Goal: Transaction & Acquisition: Purchase product/service

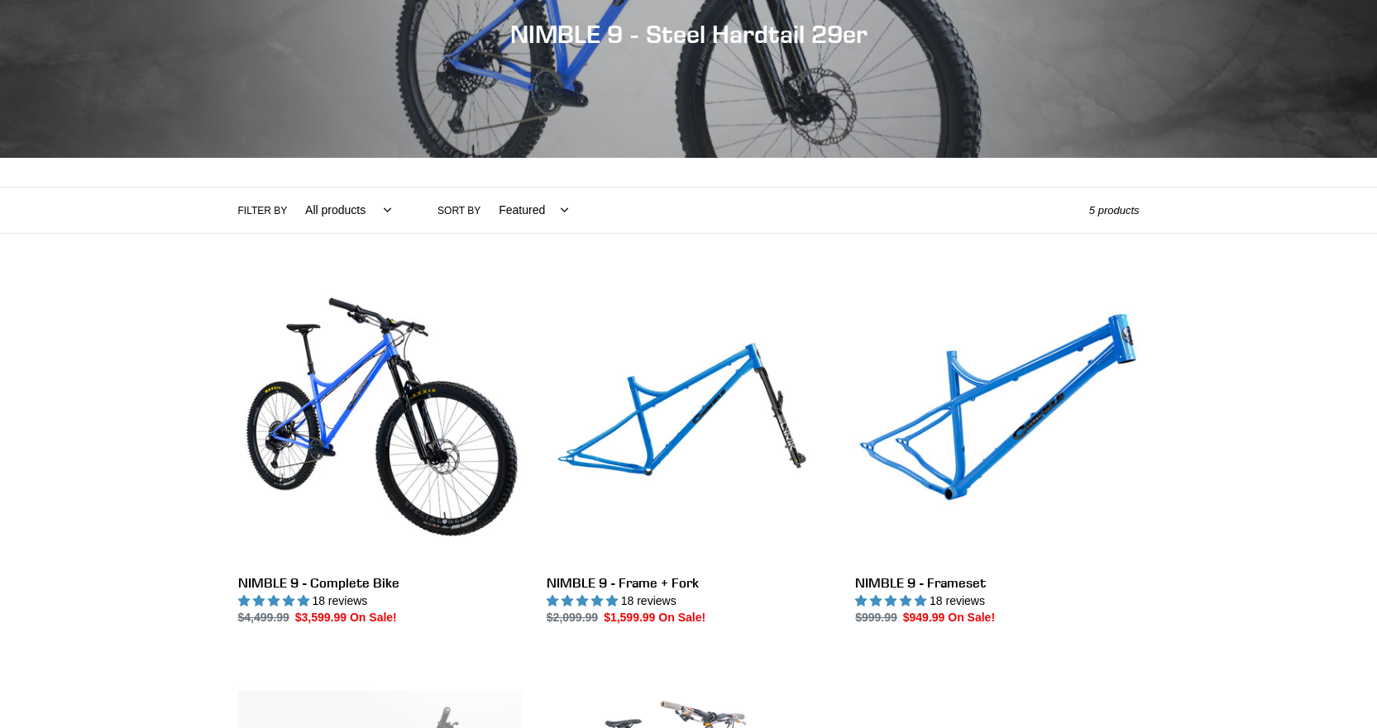
scroll to position [248, 0]
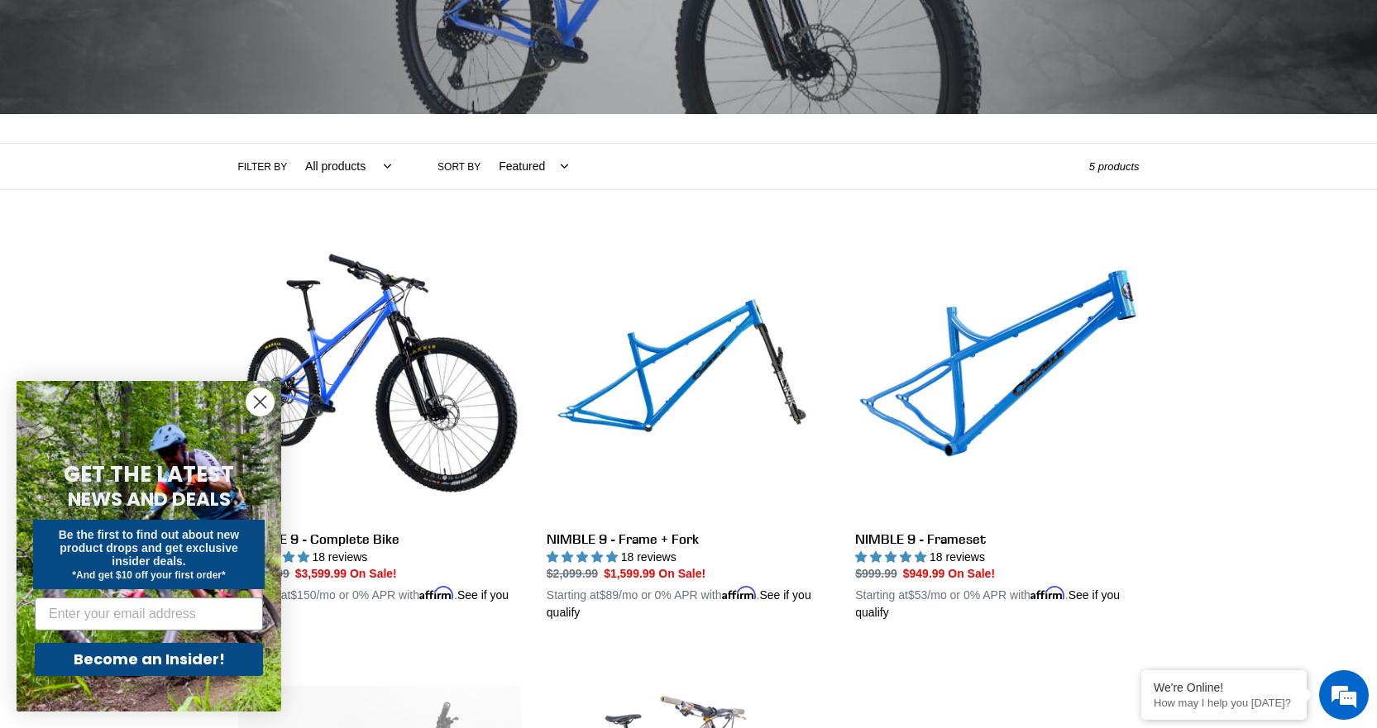
click at [256, 404] on circle "Close dialog" at bounding box center [259, 402] width 27 height 27
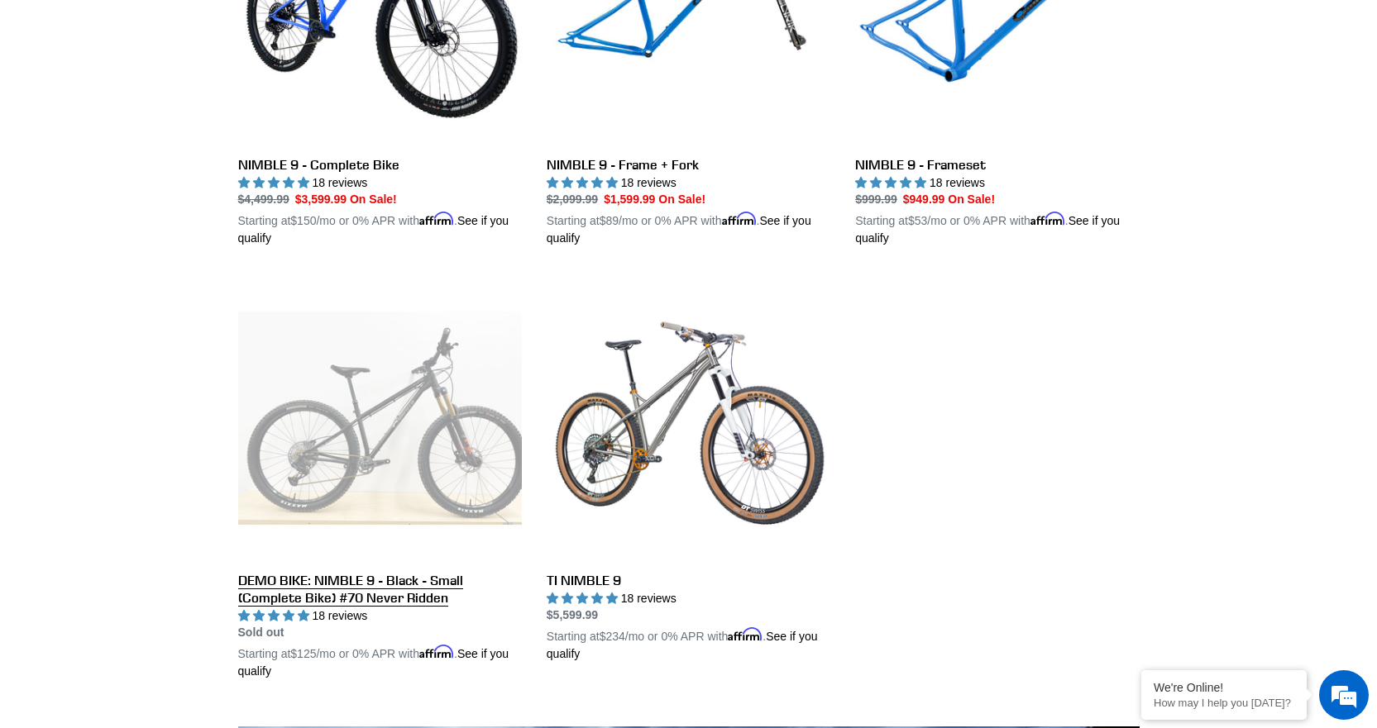
scroll to position [331, 0]
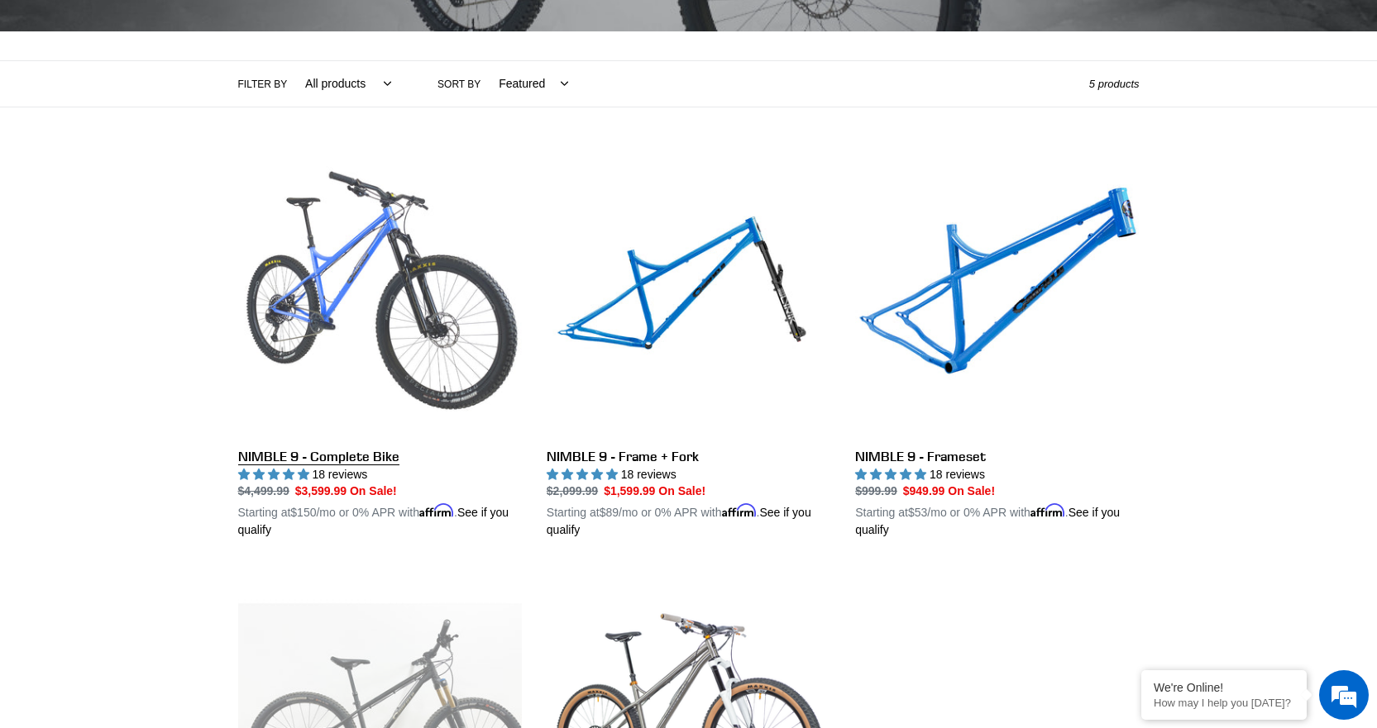
click at [399, 297] on link "NIMBLE 9 - Complete Bike" at bounding box center [380, 346] width 284 height 387
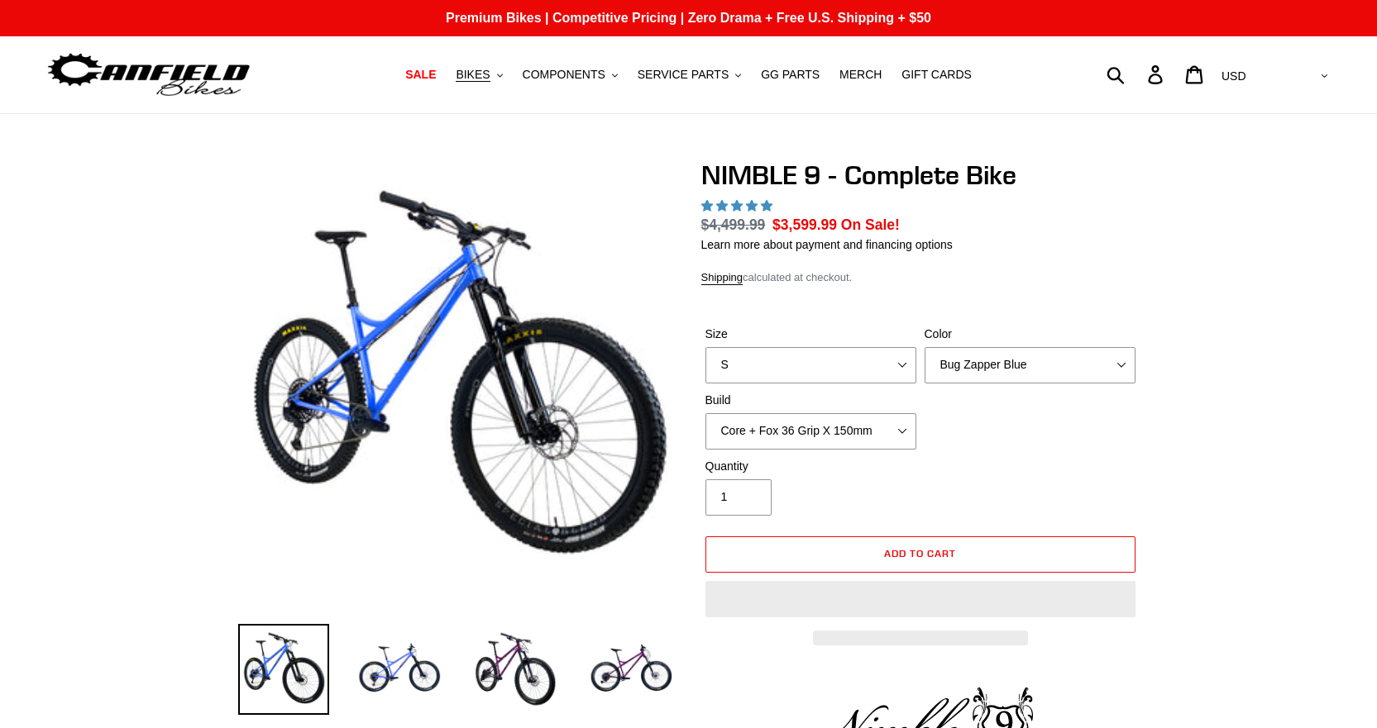
select select "highest-rating"
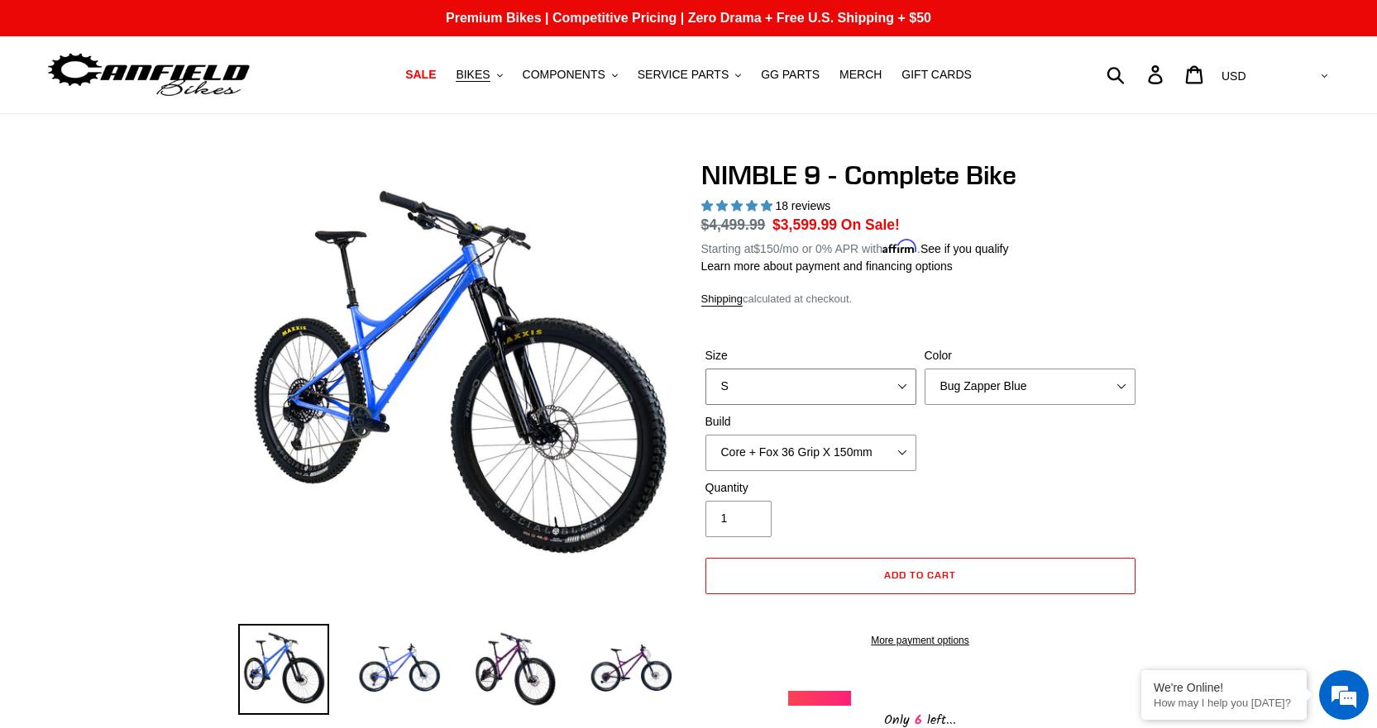
click at [834, 393] on select "S M L XL" at bounding box center [810, 387] width 211 height 36
select select "M"
click at [705, 369] on select "S M L XL" at bounding box center [810, 387] width 211 height 36
